Goal: Transaction & Acquisition: Purchase product/service

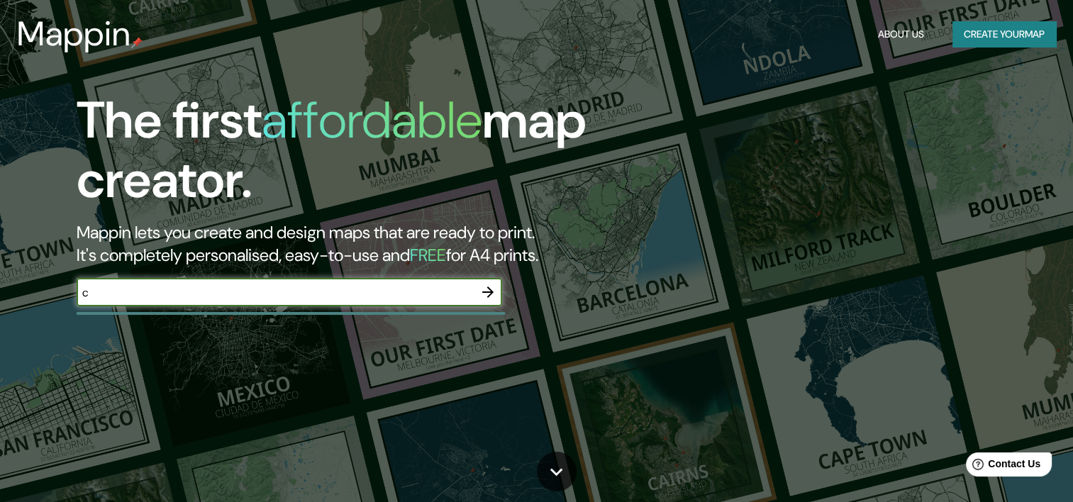
type input "[GEOGRAPHIC_DATA]"
click at [486, 290] on icon "button" at bounding box center [487, 292] width 17 height 17
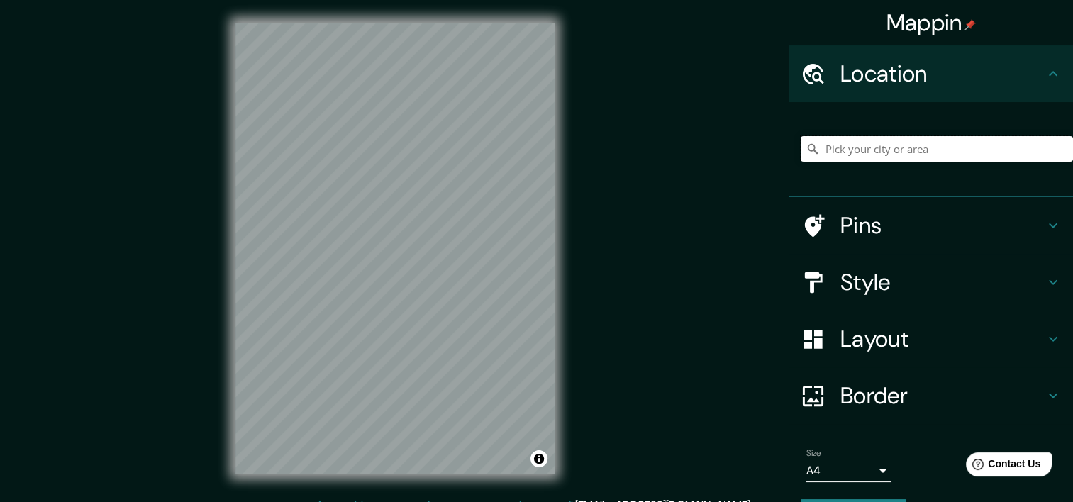
click at [833, 145] on input "Pick your city or area" at bounding box center [937, 149] width 272 height 26
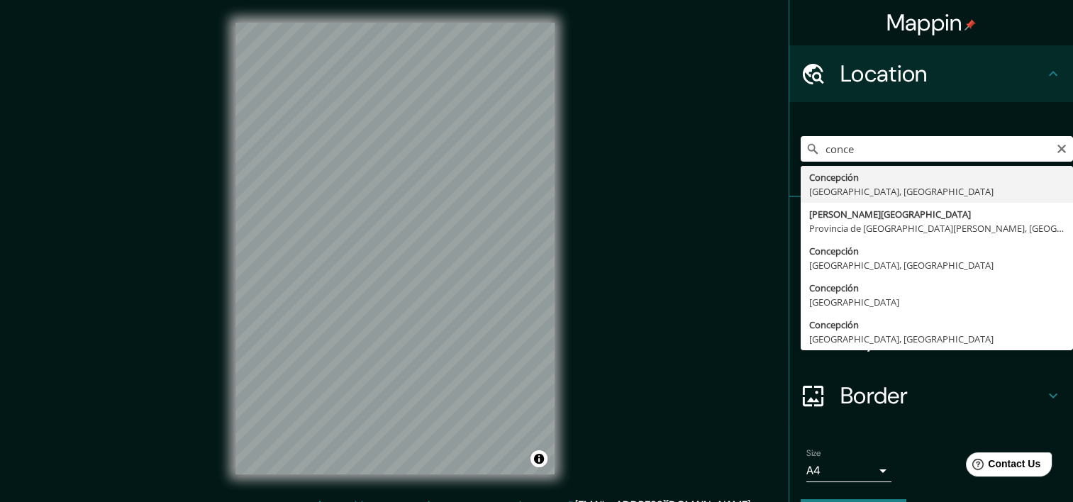
type input "[GEOGRAPHIC_DATA], [GEOGRAPHIC_DATA], [GEOGRAPHIC_DATA]"
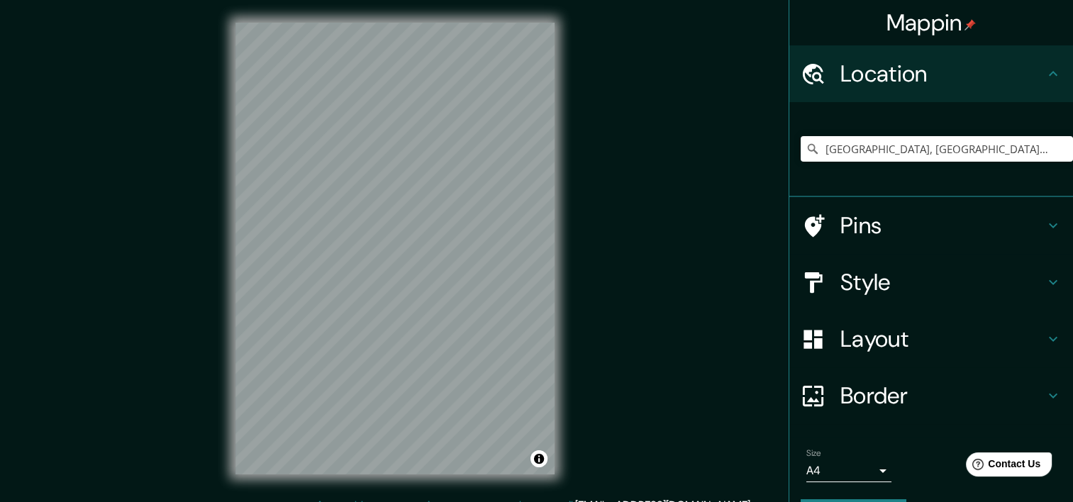
scroll to position [18, 0]
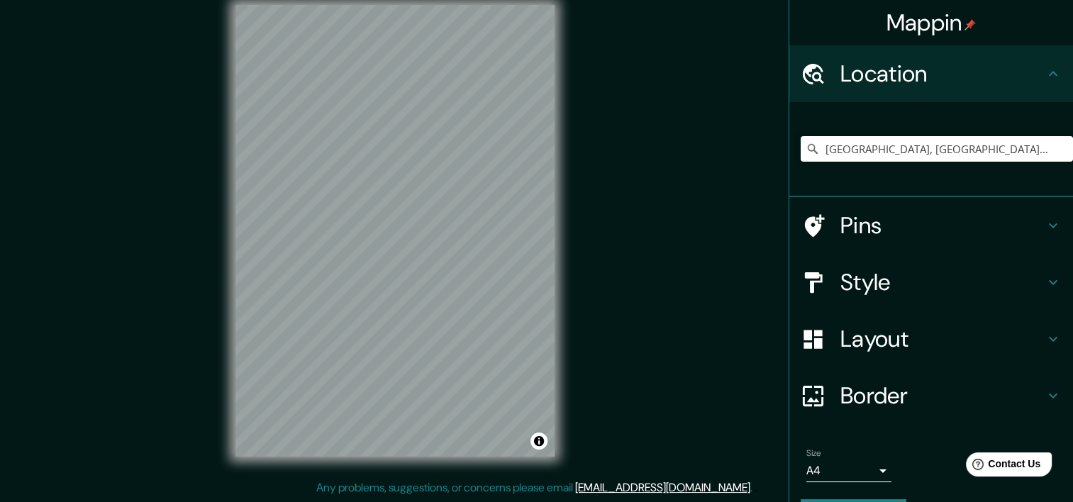
click at [870, 466] on body "Mappin Location [GEOGRAPHIC_DATA], [GEOGRAPHIC_DATA], [GEOGRAPHIC_DATA] Pins St…" at bounding box center [536, 233] width 1073 height 502
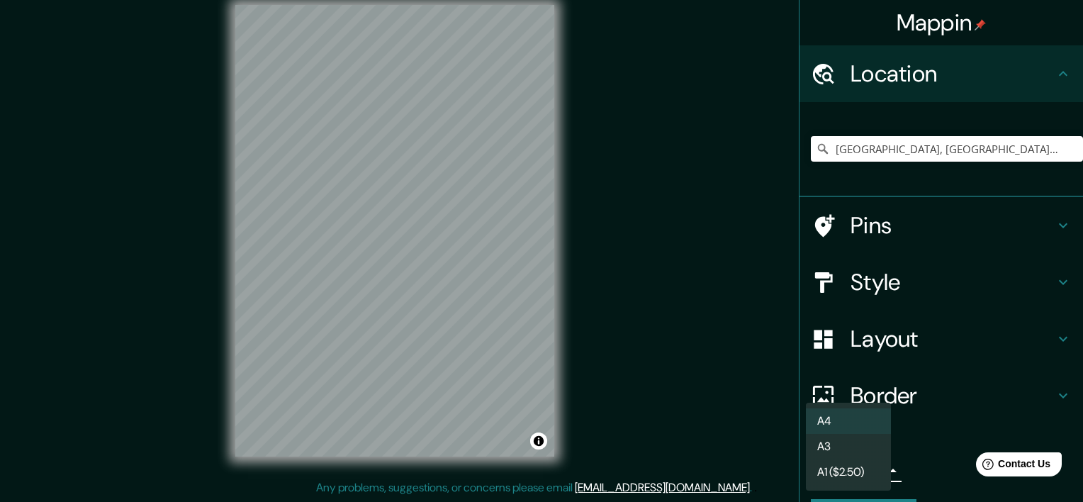
click at [859, 429] on li "A4" at bounding box center [848, 421] width 85 height 26
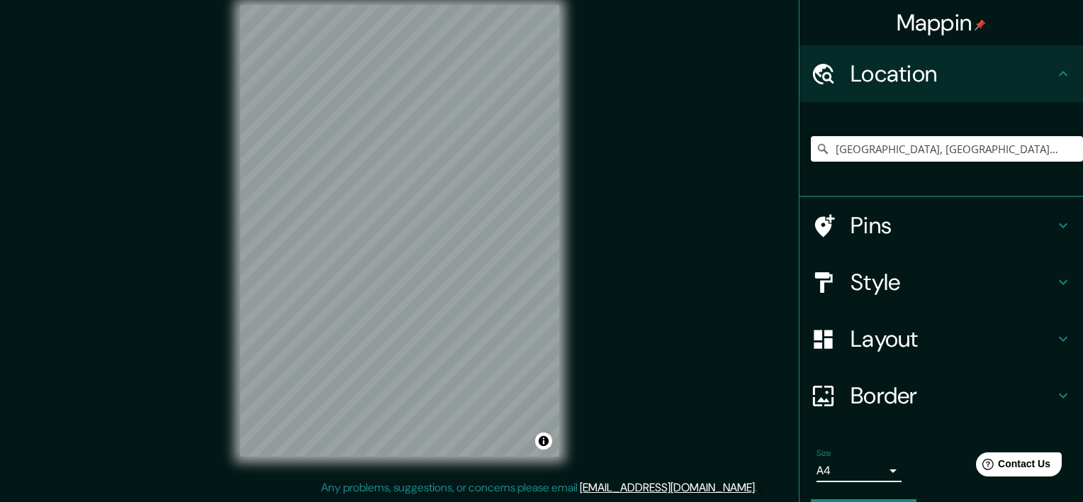
click at [869, 465] on body "Mappin Location [GEOGRAPHIC_DATA], [GEOGRAPHIC_DATA], [GEOGRAPHIC_DATA] Pins St…" at bounding box center [541, 233] width 1083 height 502
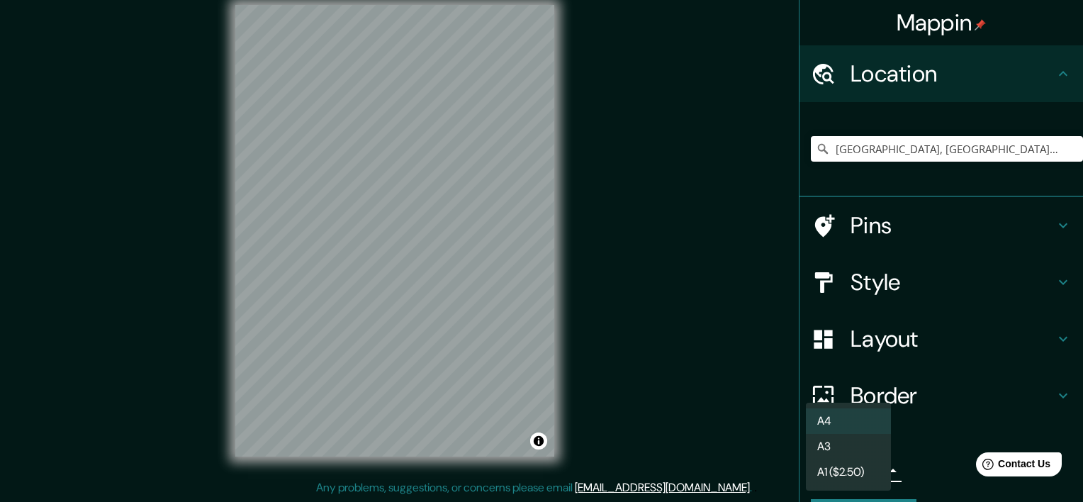
click at [861, 449] on li "A3" at bounding box center [848, 447] width 85 height 26
type input "a4"
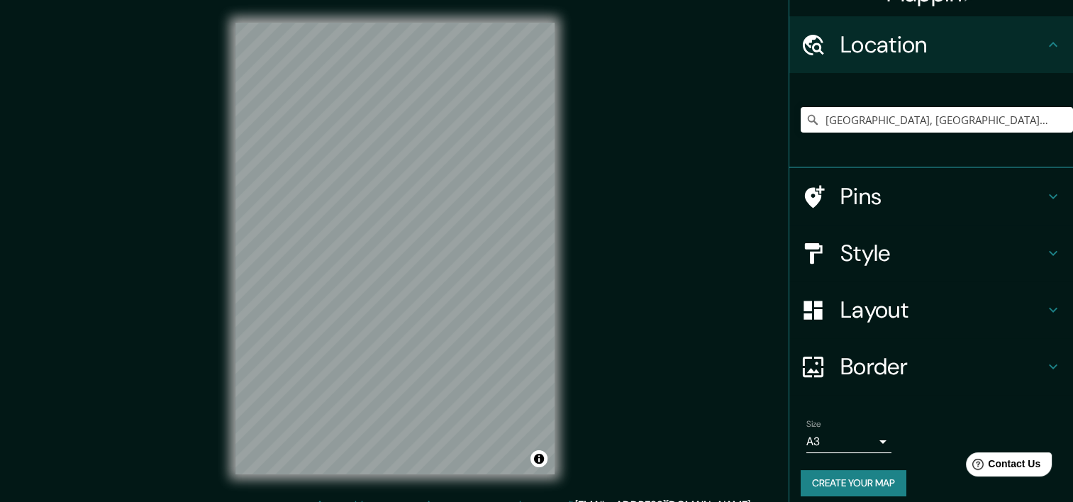
scroll to position [0, 0]
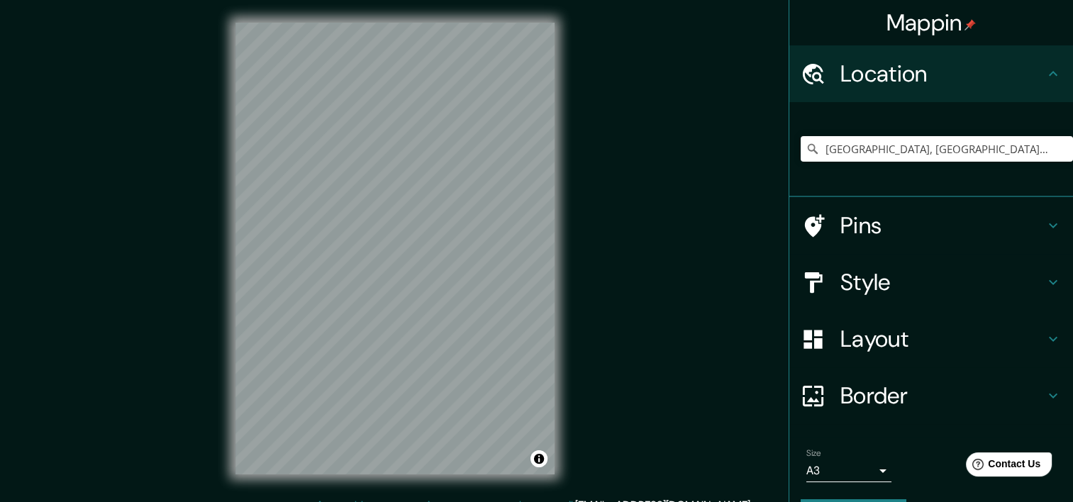
click at [896, 348] on h4 "Layout" at bounding box center [942, 339] width 204 height 28
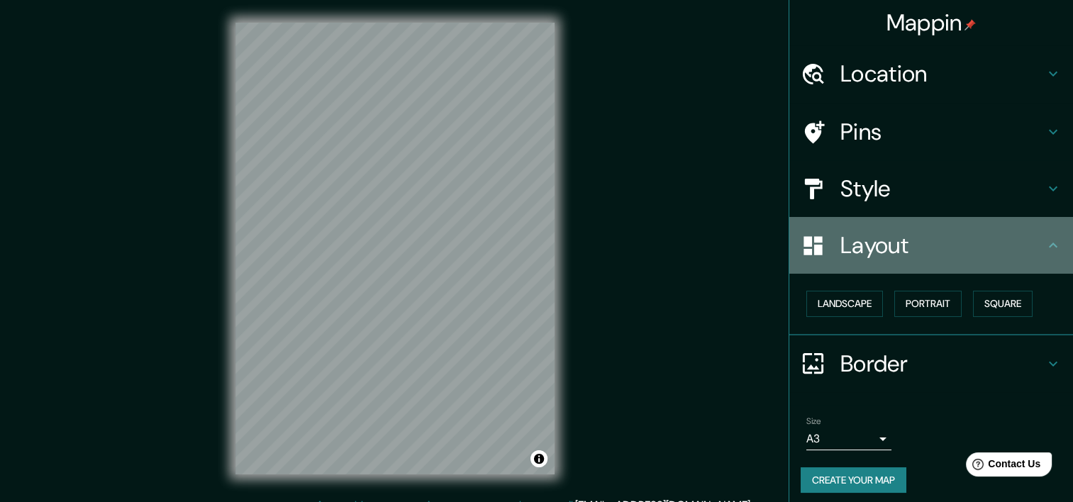
click at [929, 257] on h4 "Layout" at bounding box center [942, 245] width 204 height 28
